Goal: Task Accomplishment & Management: Use online tool/utility

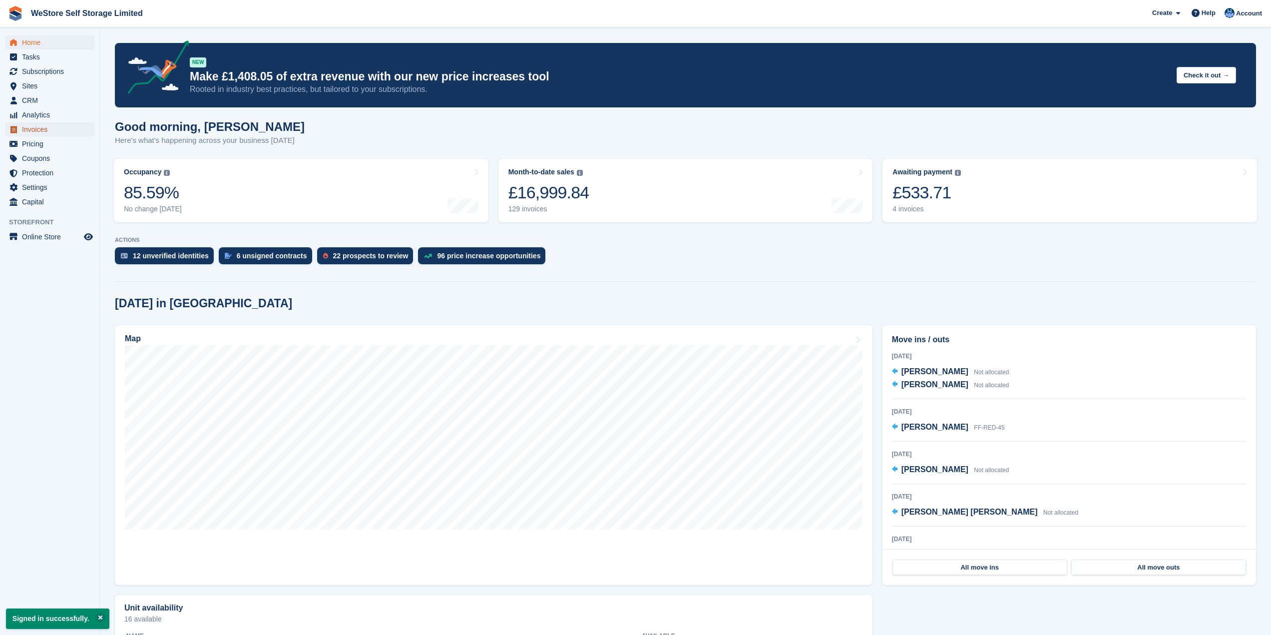
click at [35, 128] on span "Invoices" at bounding box center [52, 129] width 60 height 14
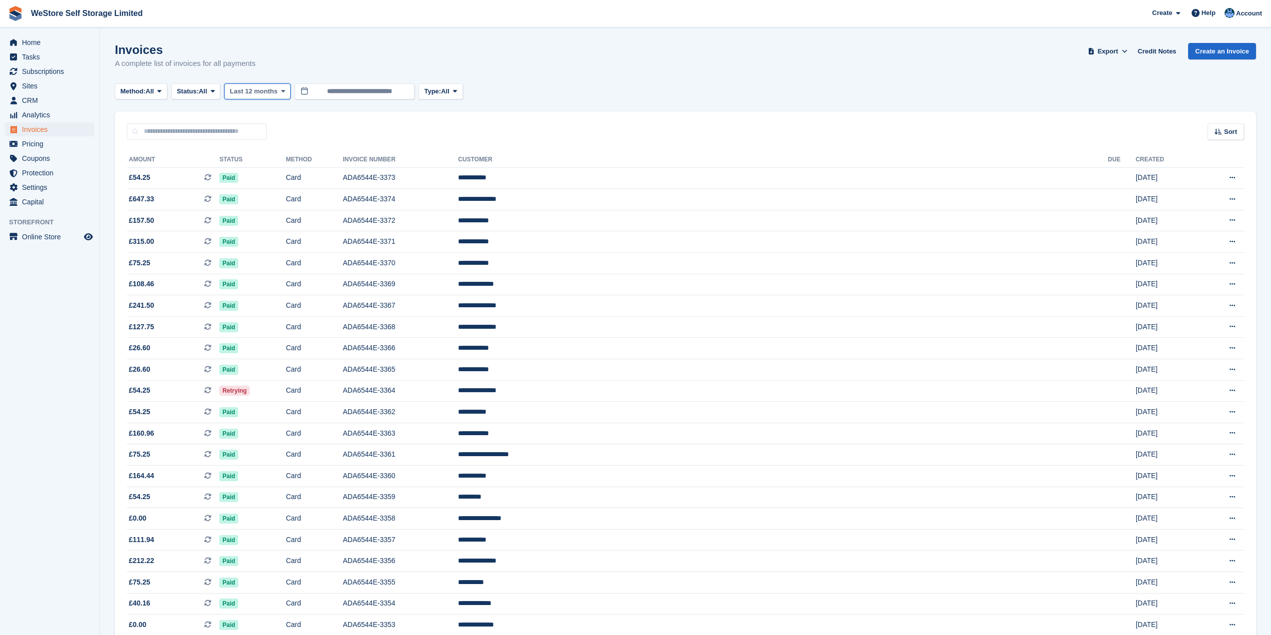
click at [279, 87] on span at bounding box center [283, 91] width 8 height 8
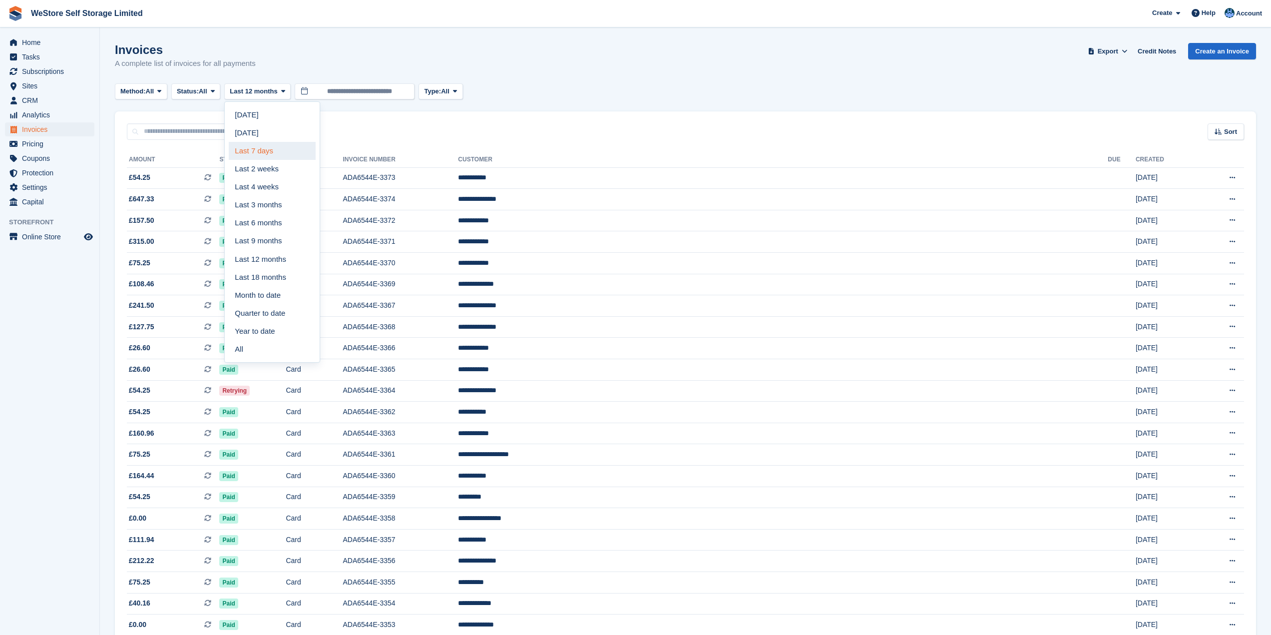
click at [266, 148] on link "Last 7 days" at bounding box center [272, 151] width 87 height 18
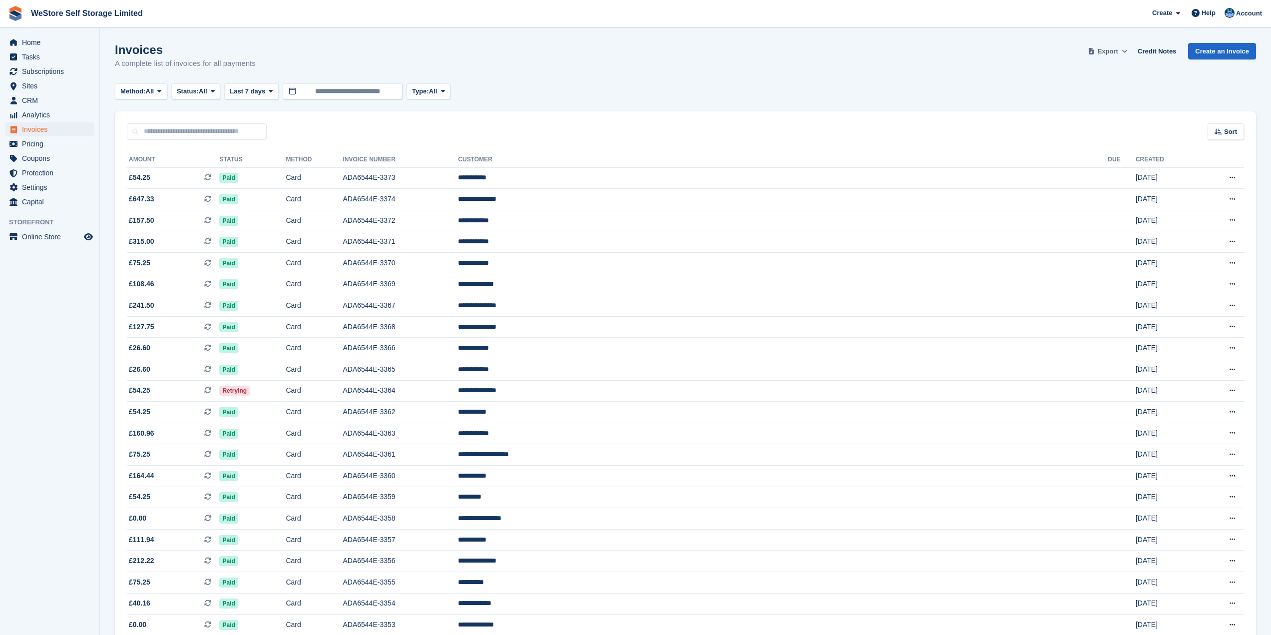
click at [1117, 50] on span "Export" at bounding box center [1108, 51] width 20 height 10
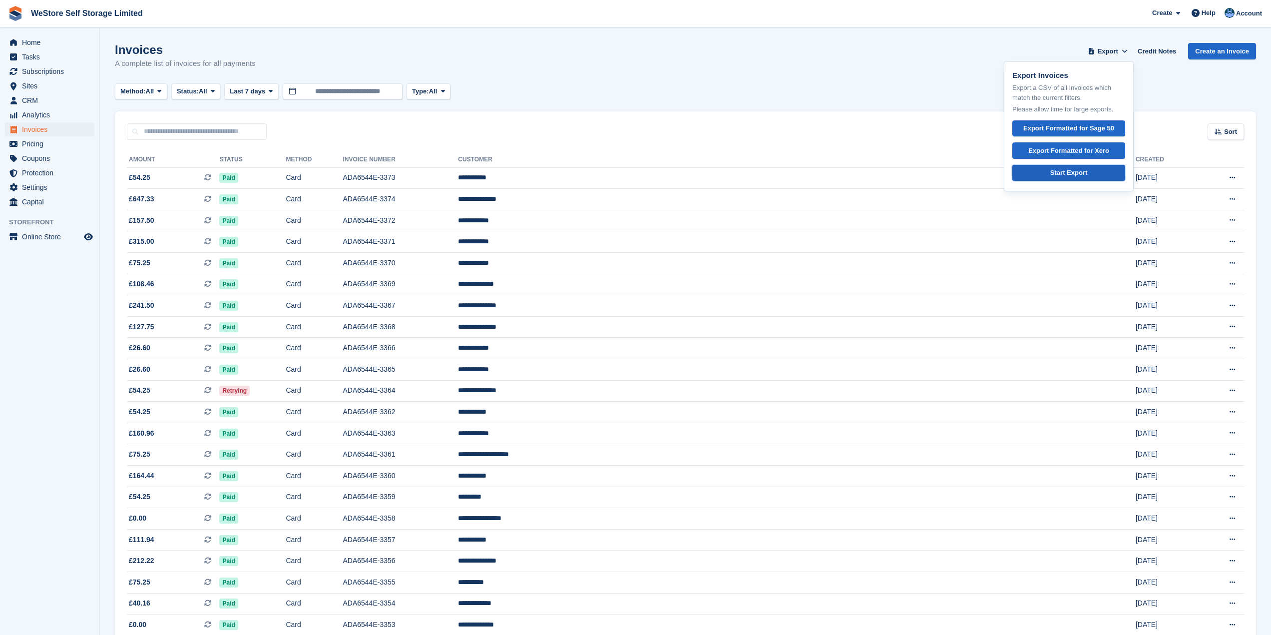
click at [1076, 174] on div "Start Export" at bounding box center [1068, 173] width 37 height 10
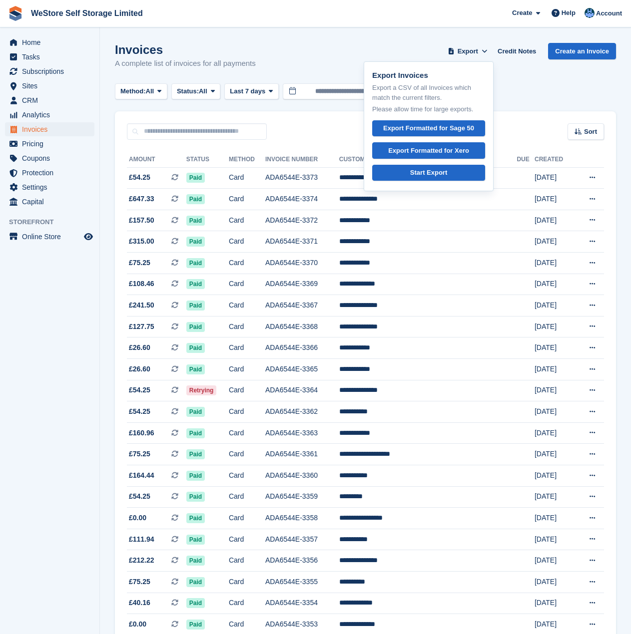
click at [388, 40] on section "Invoices A complete list of invoices for all payments Export Export Invoices Ex…" at bounding box center [365, 502] width 531 height 1004
